Goal: Transaction & Acquisition: Purchase product/service

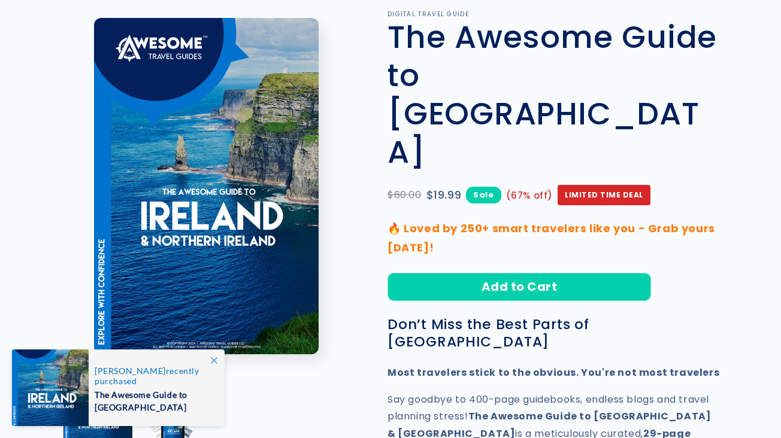
scroll to position [83, 0]
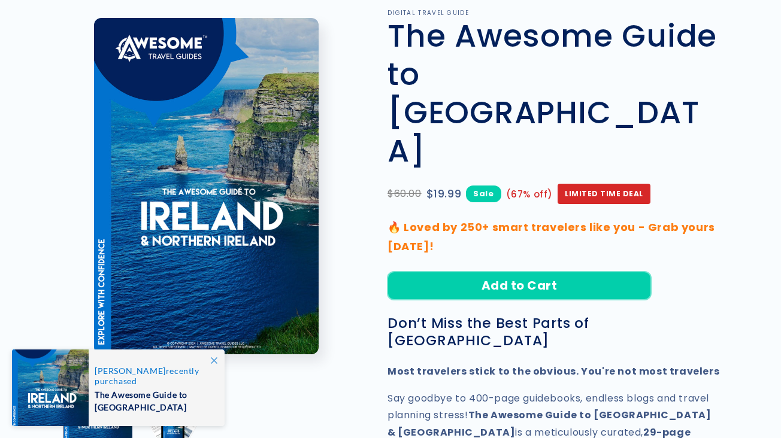
click at [492, 272] on button "Add to Cart" at bounding box center [520, 286] width 264 height 28
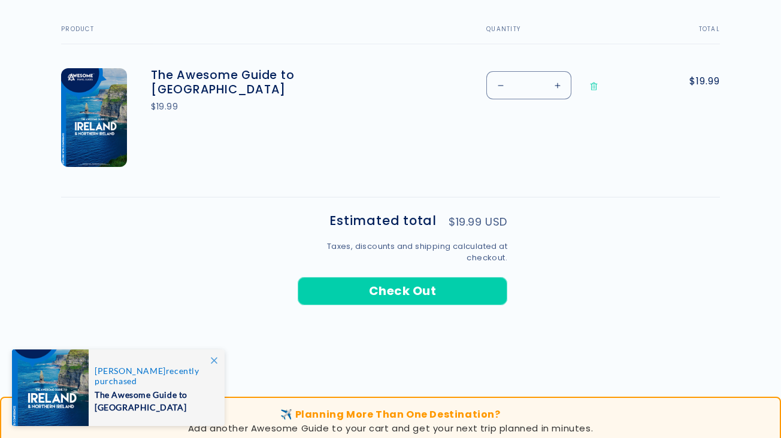
scroll to position [430, 0]
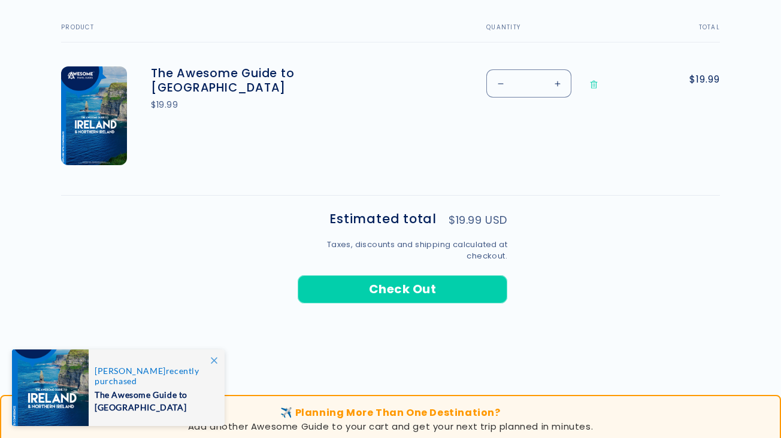
click at [301, 319] on shopify-apple-pay-button at bounding box center [299, 318] width 3 height 14
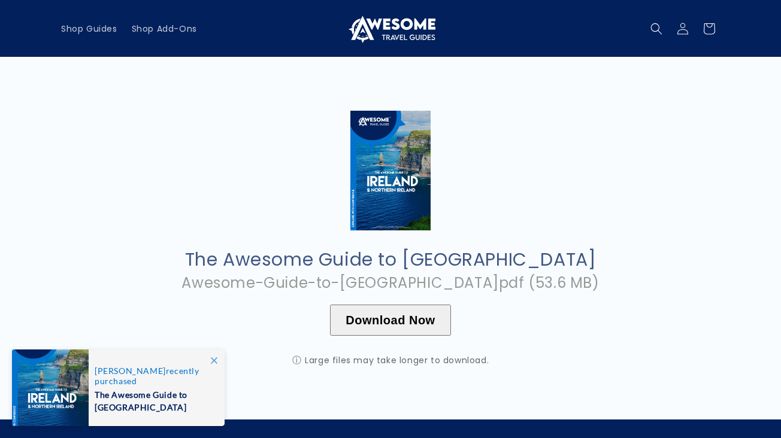
click at [405, 322] on button "Download Now" at bounding box center [390, 320] width 120 height 31
